Goal: Task Accomplishment & Management: Complete application form

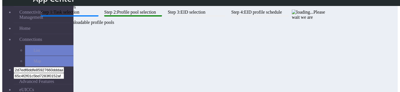
scroll to position [40, 0]
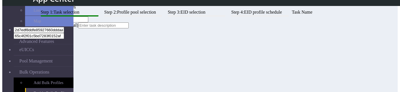
click at [193, 10] on div "Step 1: Task selection Step 2: Profile pool selection Step 3: EID selection Ste…" at bounding box center [182, 10] width 289 height 0
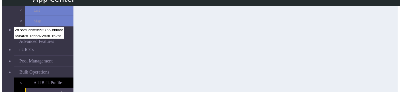
scroll to position [87, 0]
click at [381, 85] on button "Next" at bounding box center [387, 88] width 12 height 6
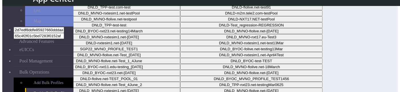
scroll to position [87, 0]
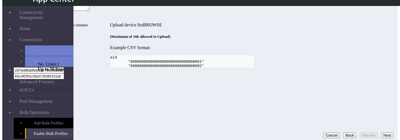
click at [360, 92] on button "Validate" at bounding box center [369, 136] width 18 height 6
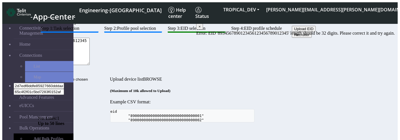
click at [90, 65] on textarea "8934567890123456123456789012345" at bounding box center [64, 51] width 52 height 27
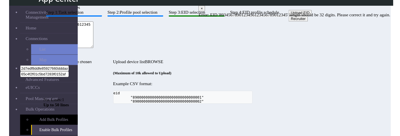
scroll to position [39, 0]
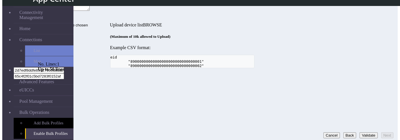
type textarea "89345678901234561234567890123456"
click at [364, 92] on button "Validate" at bounding box center [369, 136] width 18 height 6
click at [343, 92] on button "Back" at bounding box center [349, 136] width 13 height 6
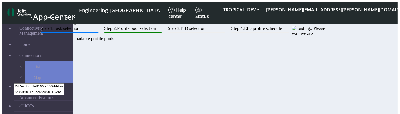
click at [207, 41] on div "Step 1: Task selection Step 2: Profile pool selection Step 3: EID selection Ste…" at bounding box center [182, 33] width 289 height 15
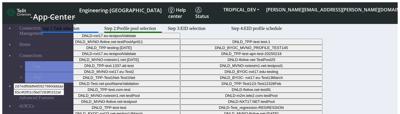
scroll to position [65, 0]
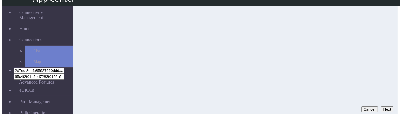
click at [388, 106] on button "Next" at bounding box center [387, 109] width 12 height 6
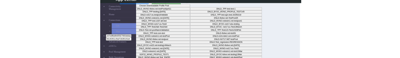
scroll to position [8, 0]
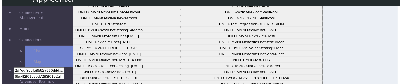
scroll to position [95, 0]
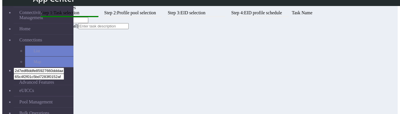
scroll to position [65, 0]
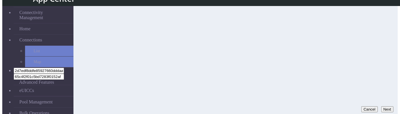
click at [385, 84] on button "Next" at bounding box center [387, 109] width 12 height 6
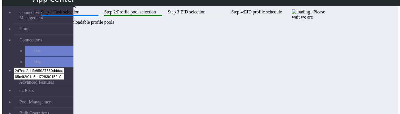
scroll to position [1, 0]
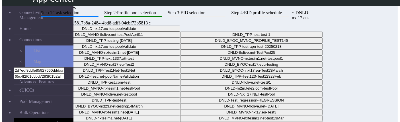
scroll to position [57, 0]
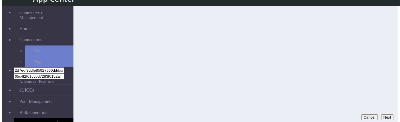
click at [382, 113] on button "Next" at bounding box center [387, 117] width 12 height 6
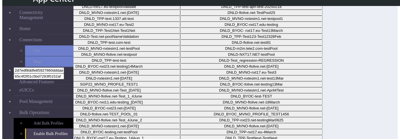
scroll to position [40, 0]
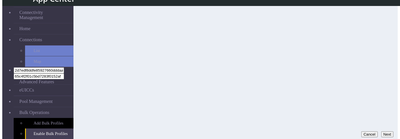
click at [382, 122] on button "Next" at bounding box center [387, 135] width 12 height 6
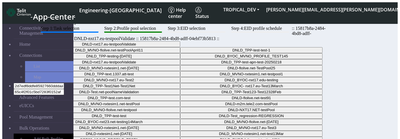
scroll to position [40, 0]
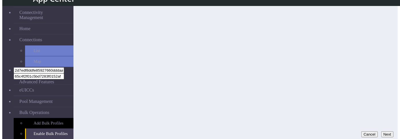
click at [385, 132] on button "Next" at bounding box center [387, 135] width 12 height 6
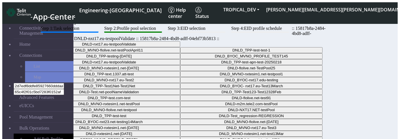
scroll to position [40, 0]
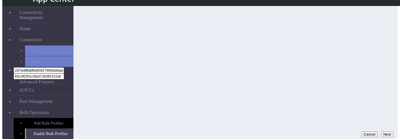
click at [382, 132] on button "Next" at bounding box center [387, 135] width 12 height 6
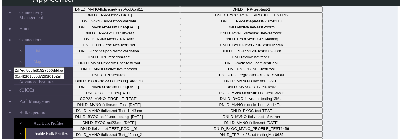
scroll to position [40, 0]
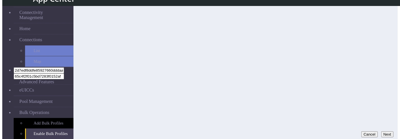
click at [384, 132] on button "Next" at bounding box center [387, 135] width 12 height 6
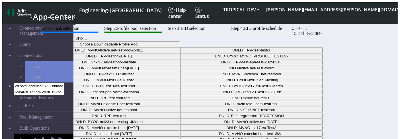
click at [161, 78] on div "Step 1: Task selection Step 2: Profile pool selection Step 3: EID selection Ste…" at bounding box center [182, 129] width 289 height 207
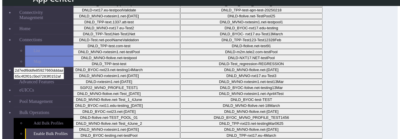
scroll to position [38, 0]
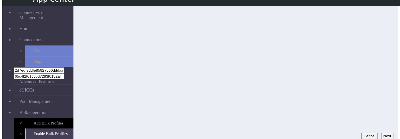
scroll to position [38, 0]
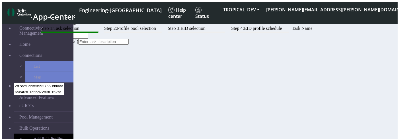
scroll to position [40, 0]
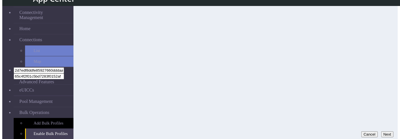
click at [384, 132] on button "Next" at bounding box center [387, 135] width 12 height 6
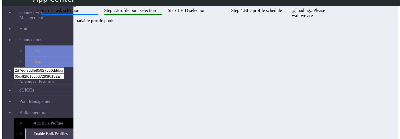
scroll to position [40, 0]
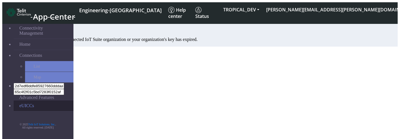
click at [22, 101] on link "eUICCs" at bounding box center [44, 106] width 60 height 11
